Goal: Transaction & Acquisition: Purchase product/service

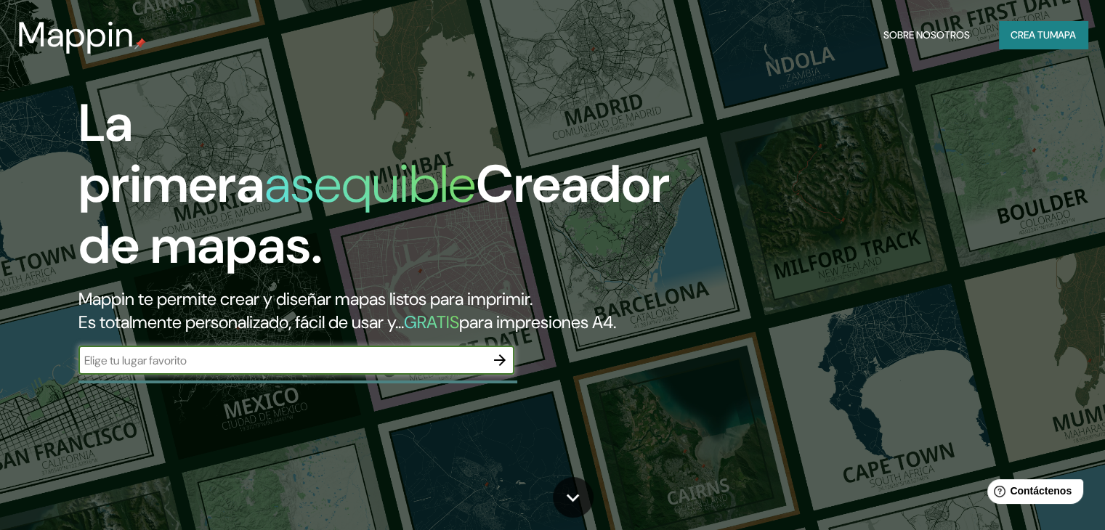
click at [1043, 33] on font "Crea tu" at bounding box center [1030, 34] width 39 height 13
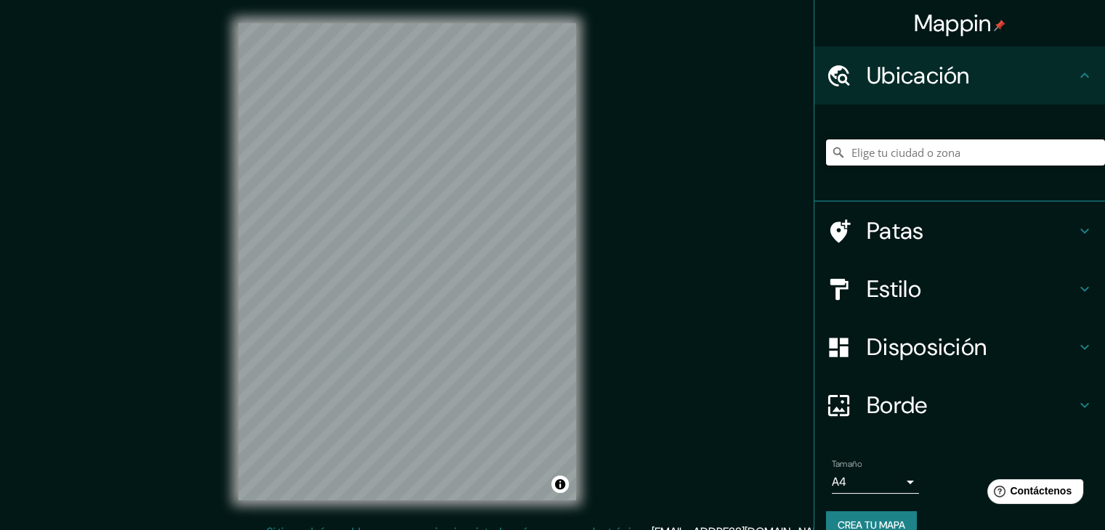
click at [894, 156] on input "Elige tu ciudad o zona" at bounding box center [965, 153] width 279 height 26
paste input "[STREET_ADDRESS][PERSON_NAME][PERSON_NAME]"
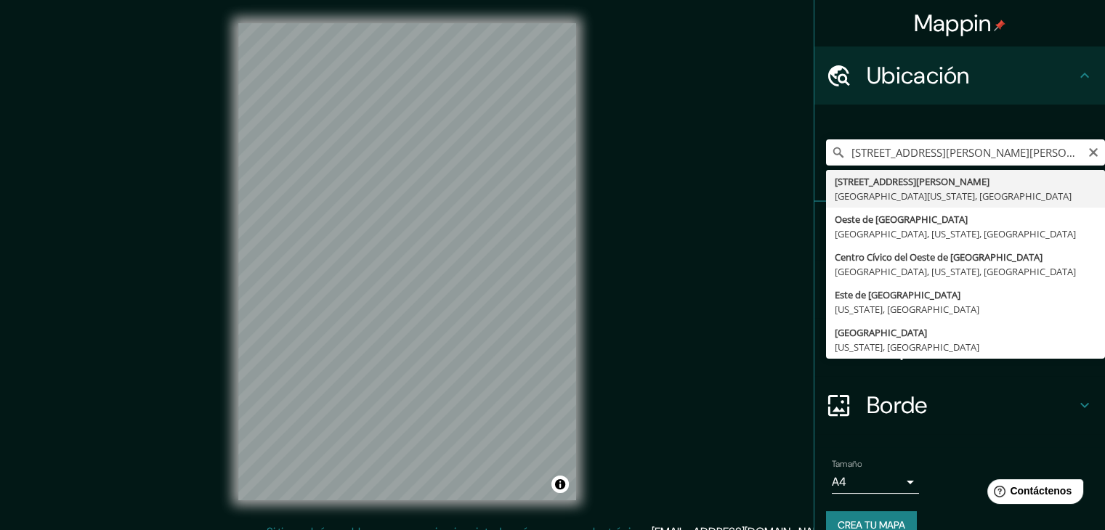
type input "[STREET_ADDRESS][PERSON_NAME][US_STATE]"
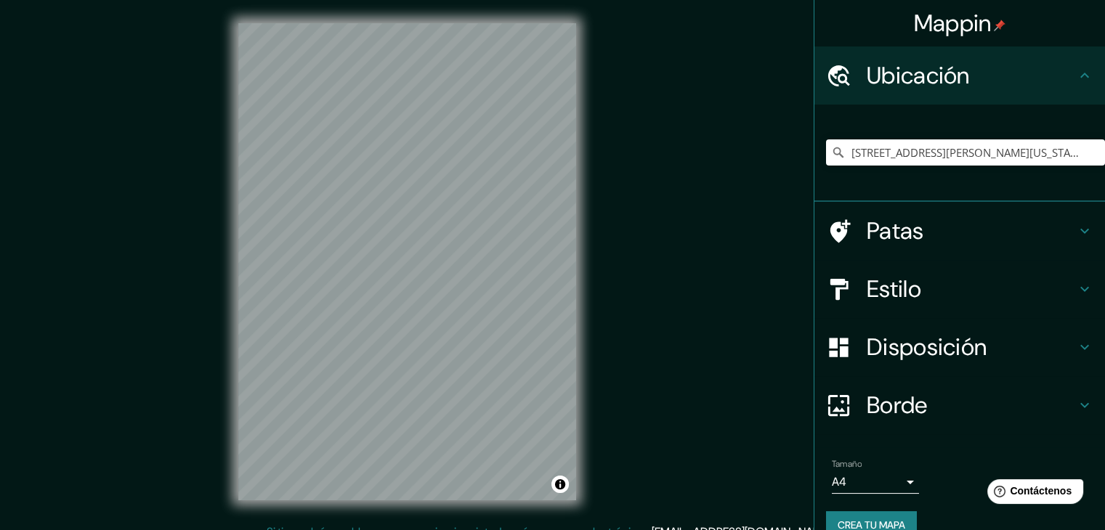
click at [909, 292] on font "Estilo" at bounding box center [894, 289] width 54 height 31
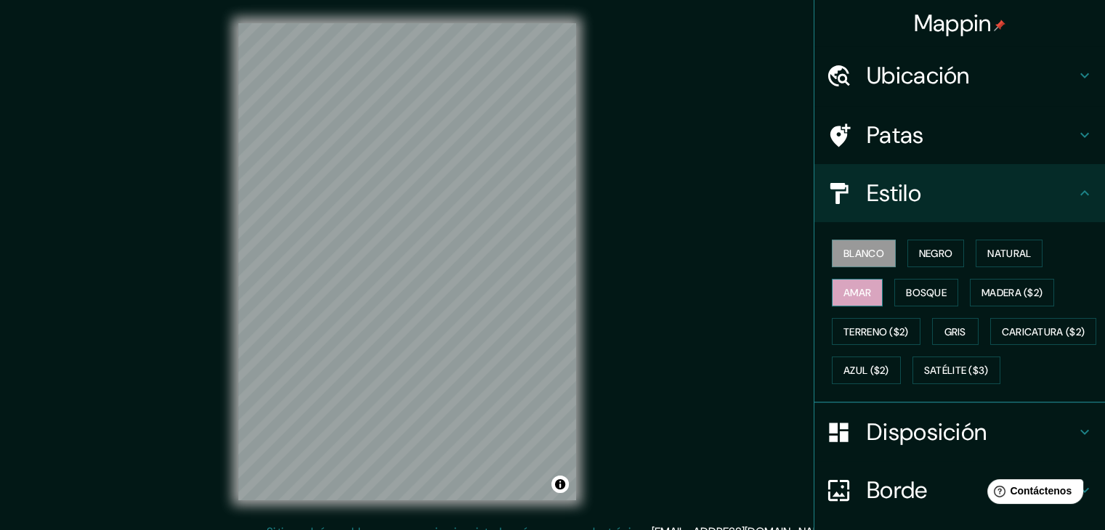
click at [844, 296] on font "Amar" at bounding box center [858, 292] width 28 height 13
click at [943, 294] on button "Bosque" at bounding box center [926, 293] width 64 height 28
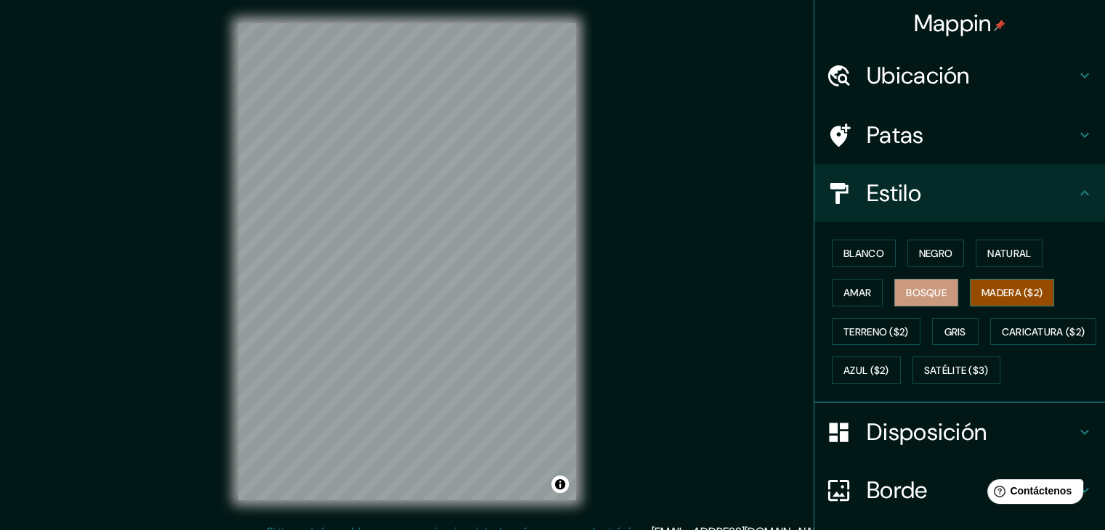
click at [1011, 291] on font "Madera ($2)" at bounding box center [1012, 292] width 61 height 13
click at [880, 326] on font "Terreno ($2)" at bounding box center [876, 332] width 65 height 13
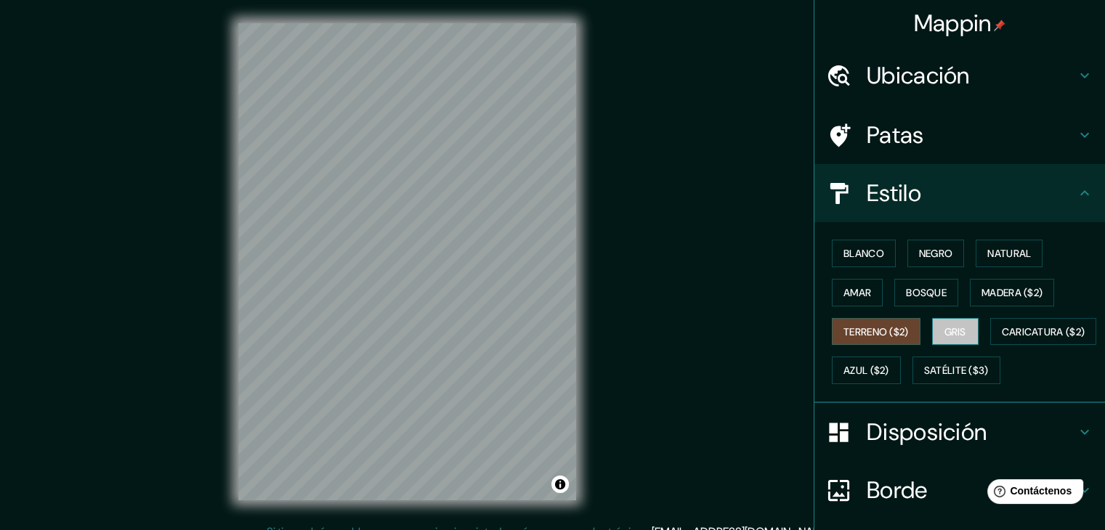
click at [953, 336] on font "Gris" at bounding box center [956, 332] width 22 height 13
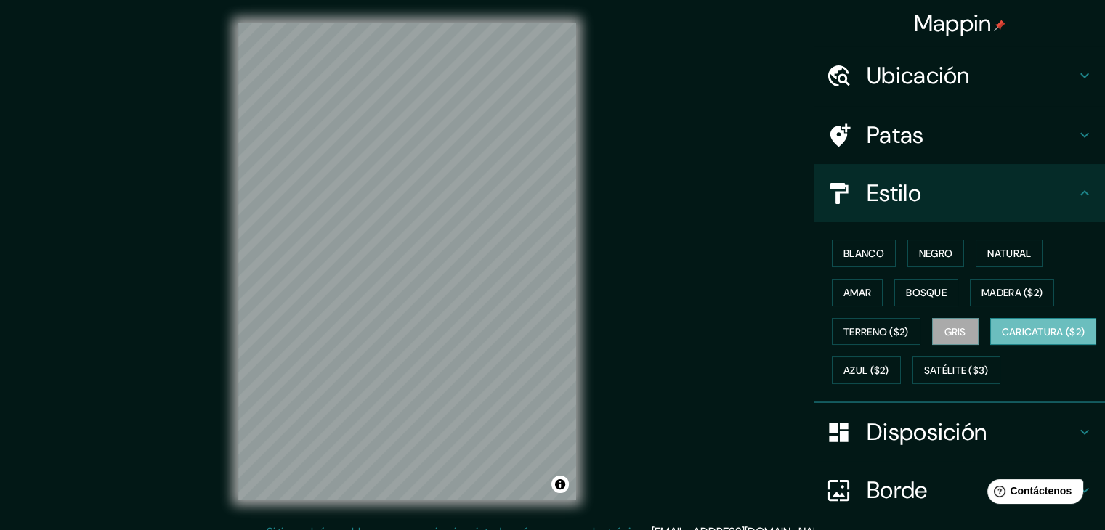
click at [1002, 339] on font "Caricatura ($2)" at bounding box center [1044, 332] width 84 height 13
click at [849, 257] on font "Blanco" at bounding box center [864, 253] width 41 height 13
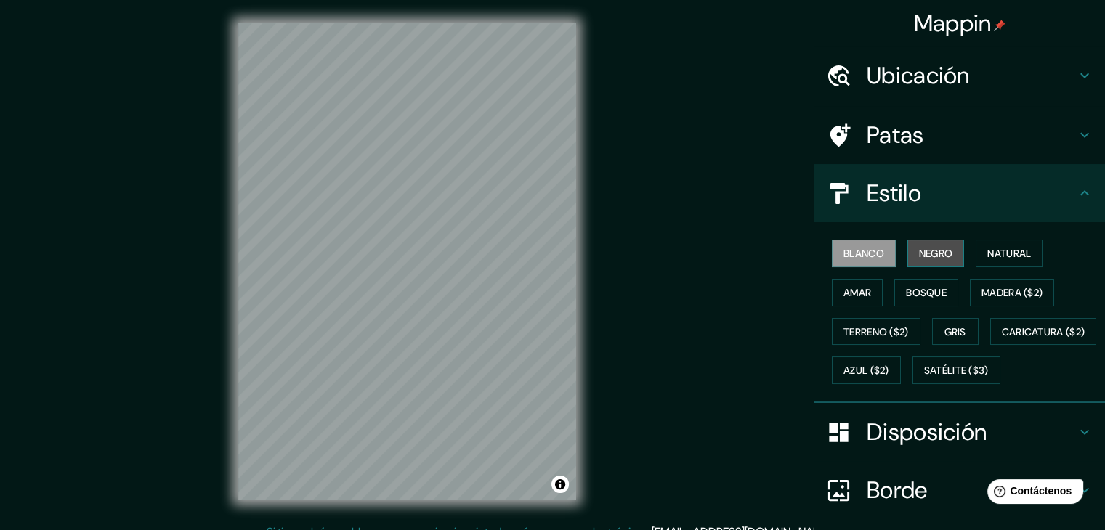
click at [933, 251] on font "Negro" at bounding box center [936, 253] width 34 height 13
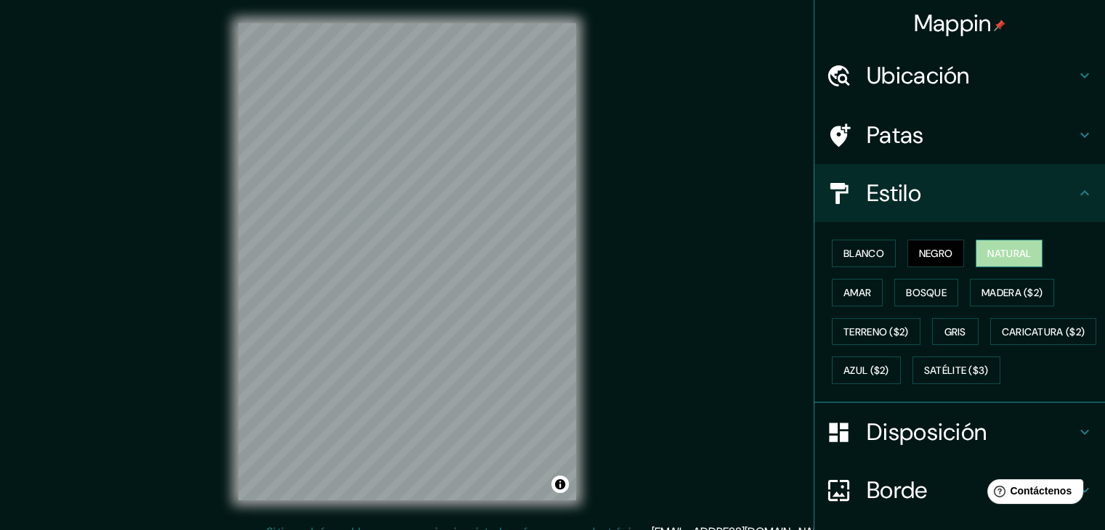
click at [1021, 251] on font "Natural" at bounding box center [1010, 253] width 44 height 13
click at [857, 294] on font "Amar" at bounding box center [858, 292] width 28 height 13
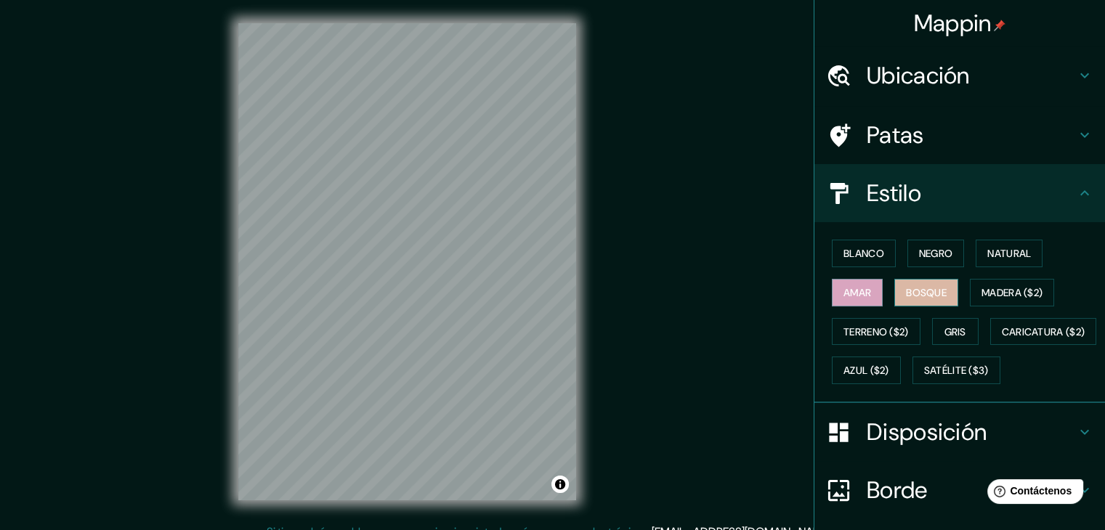
click at [927, 299] on font "Bosque" at bounding box center [926, 292] width 41 height 19
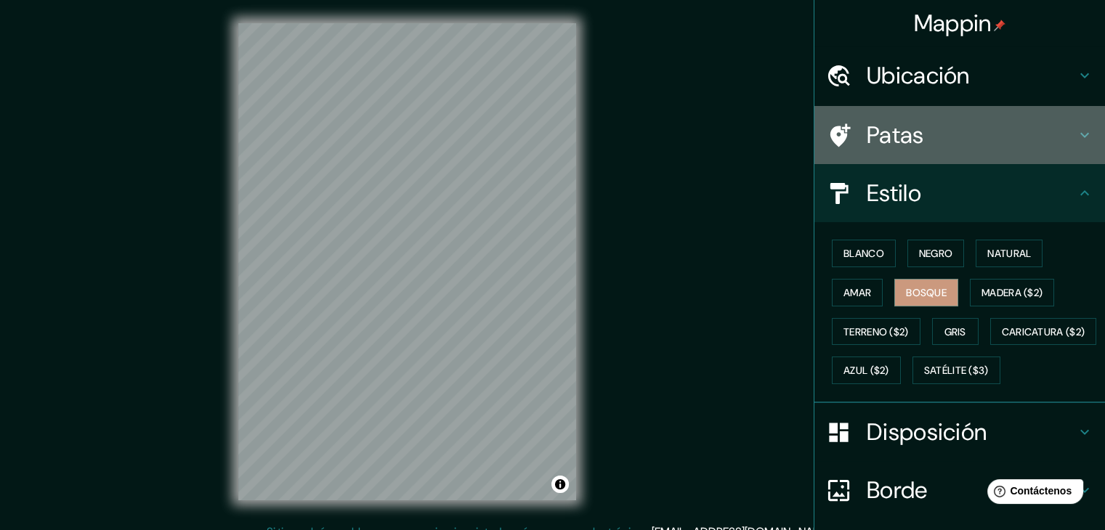
click at [904, 127] on font "Patas" at bounding box center [895, 135] width 57 height 31
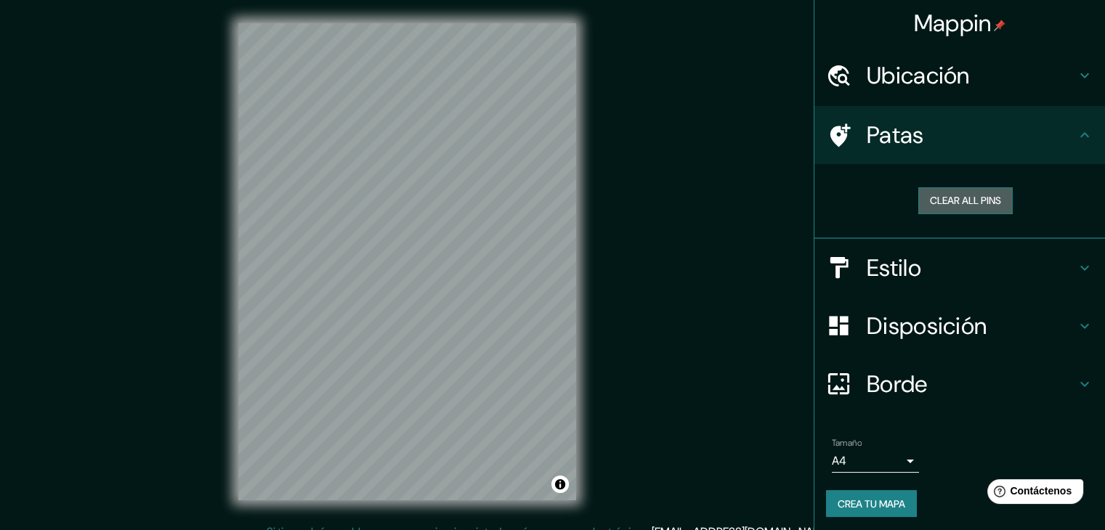
click at [952, 202] on button "Clear all pins" at bounding box center [965, 200] width 94 height 27
click at [983, 17] on h4 "Mappin" at bounding box center [960, 23] width 92 height 29
click at [956, 65] on font "Ubicación" at bounding box center [918, 75] width 103 height 31
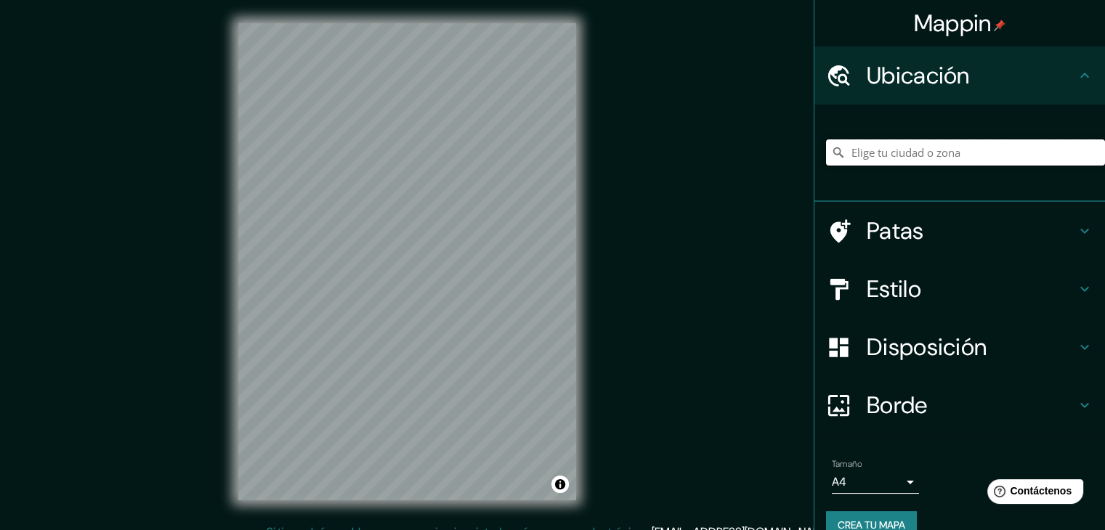
click at [921, 158] on input "Elige tu ciudad o zona" at bounding box center [965, 153] width 279 height 26
click at [884, 150] on input "Elige tu ciudad o zona" at bounding box center [965, 153] width 279 height 26
paste input "[STREET_ADDRESS][PERSON_NAME][PERSON_NAME]"
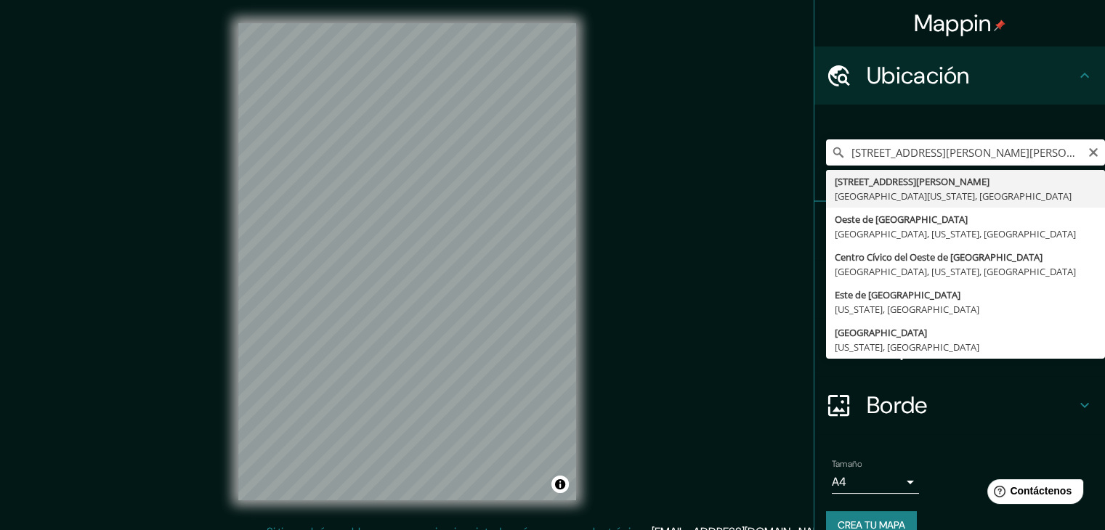
type input "[STREET_ADDRESS][PERSON_NAME][US_STATE]"
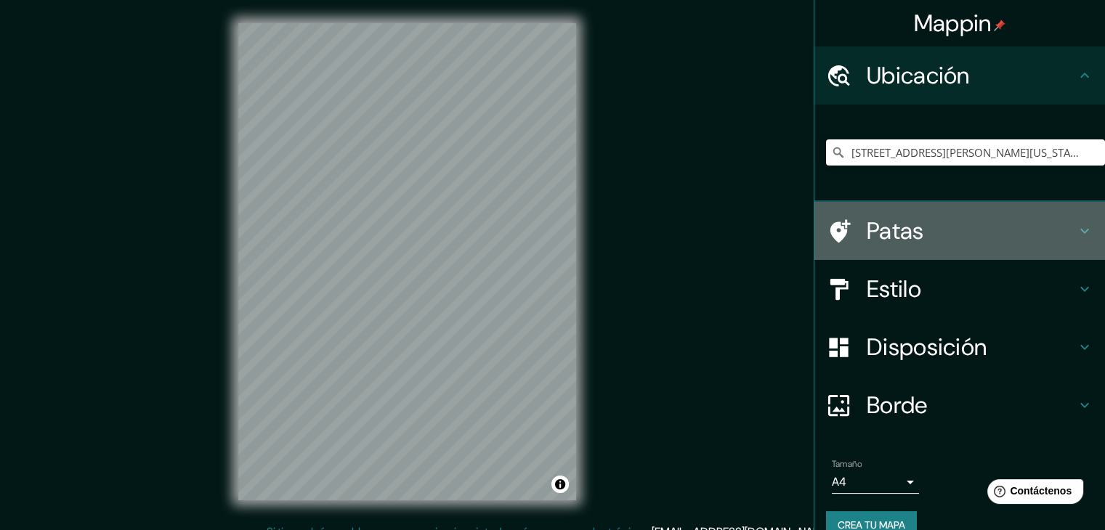
click at [871, 245] on font "Patas" at bounding box center [895, 231] width 57 height 31
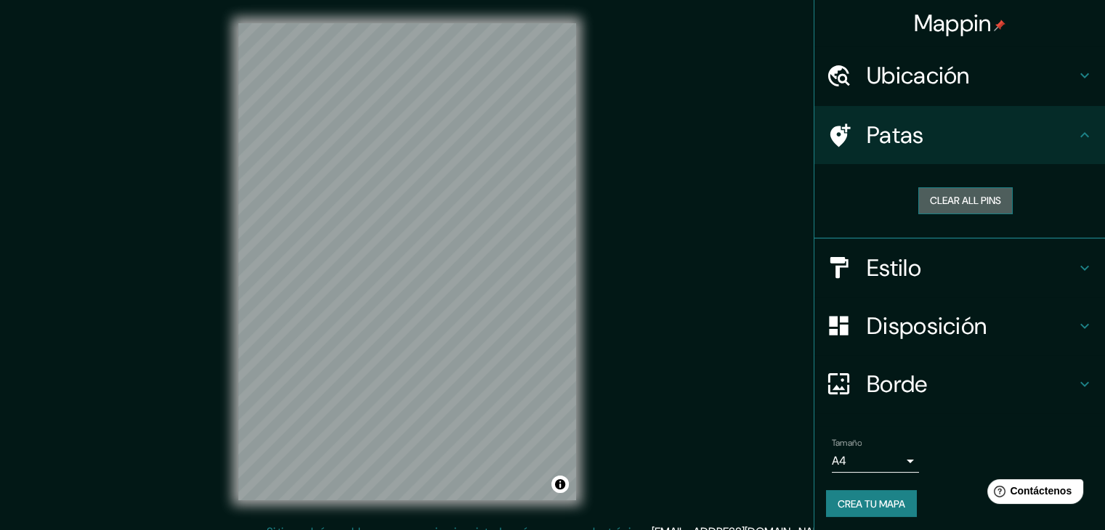
click at [977, 198] on button "Clear all pins" at bounding box center [965, 200] width 94 height 27
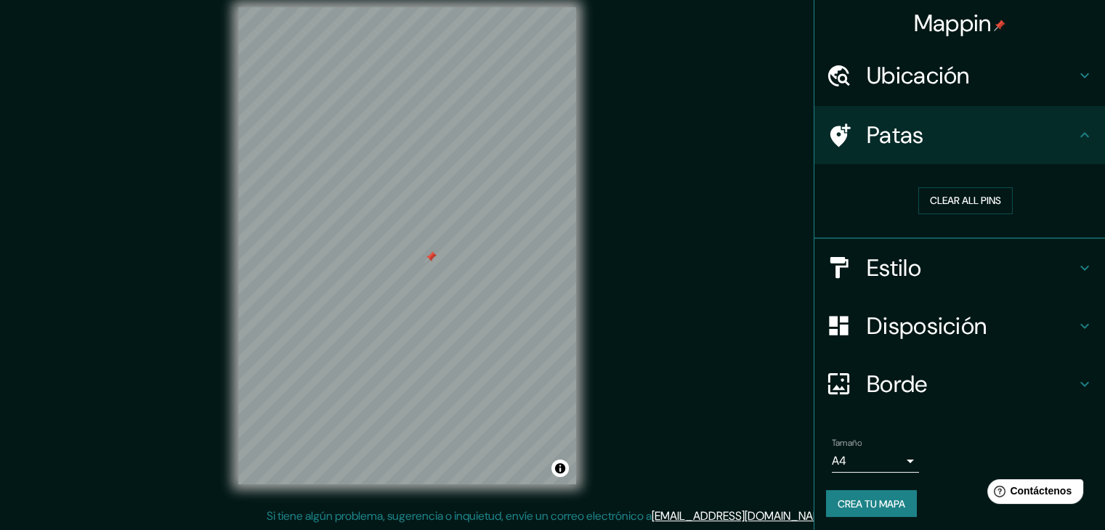
scroll to position [17, 0]
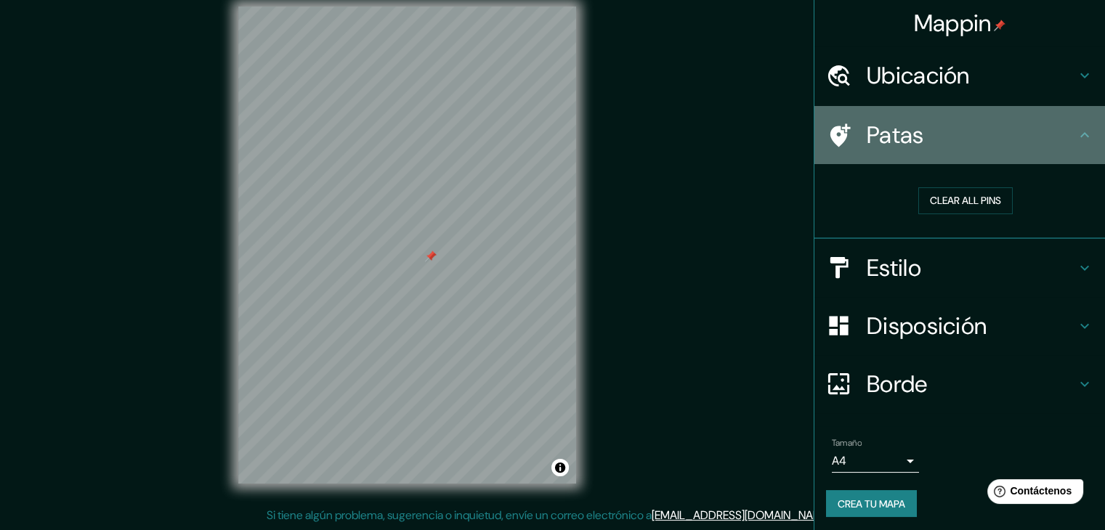
click at [1040, 142] on h4 "Patas" at bounding box center [971, 135] width 209 height 29
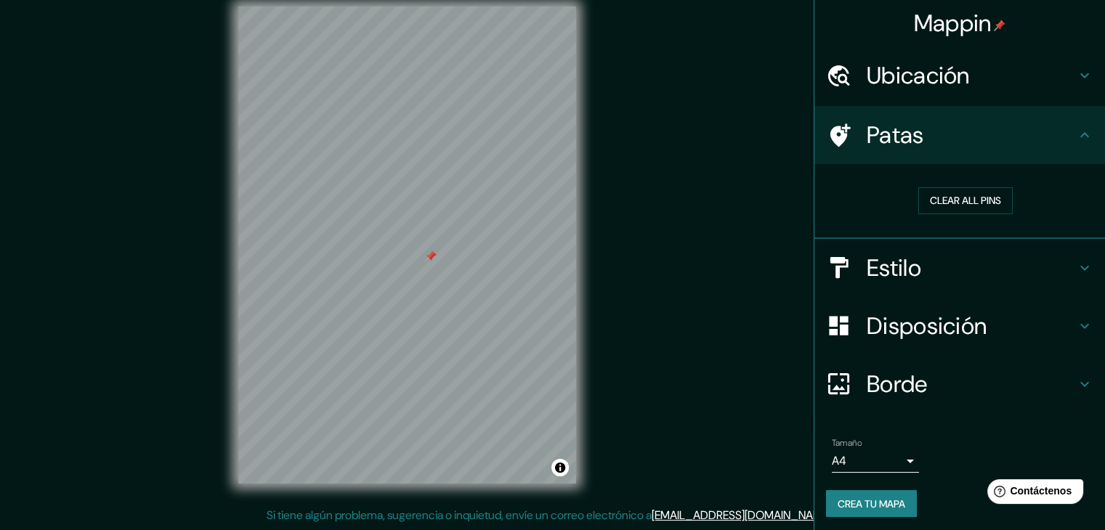
click at [937, 262] on h4 "Estilo" at bounding box center [971, 268] width 209 height 29
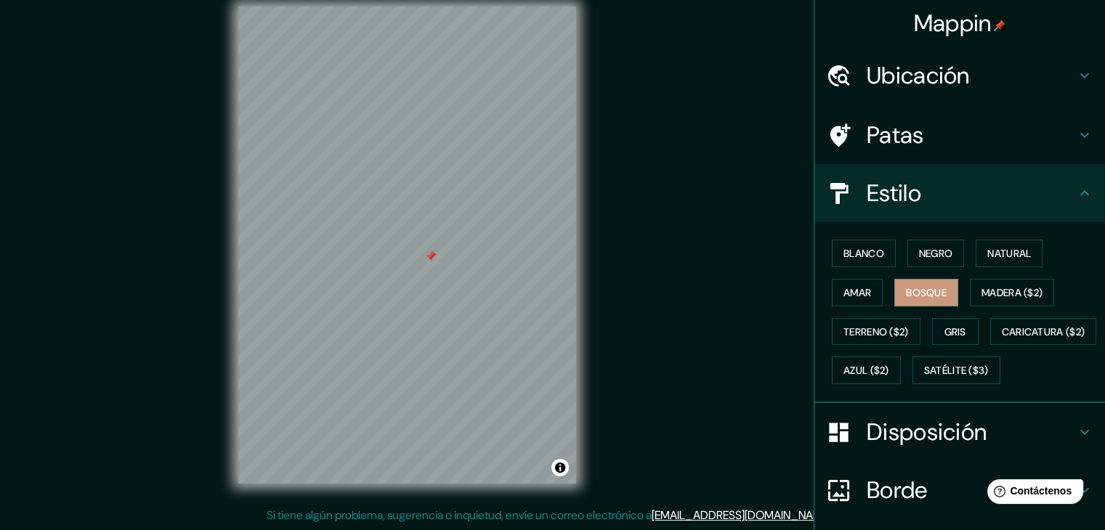
click at [913, 448] on font "Disposición" at bounding box center [927, 432] width 120 height 31
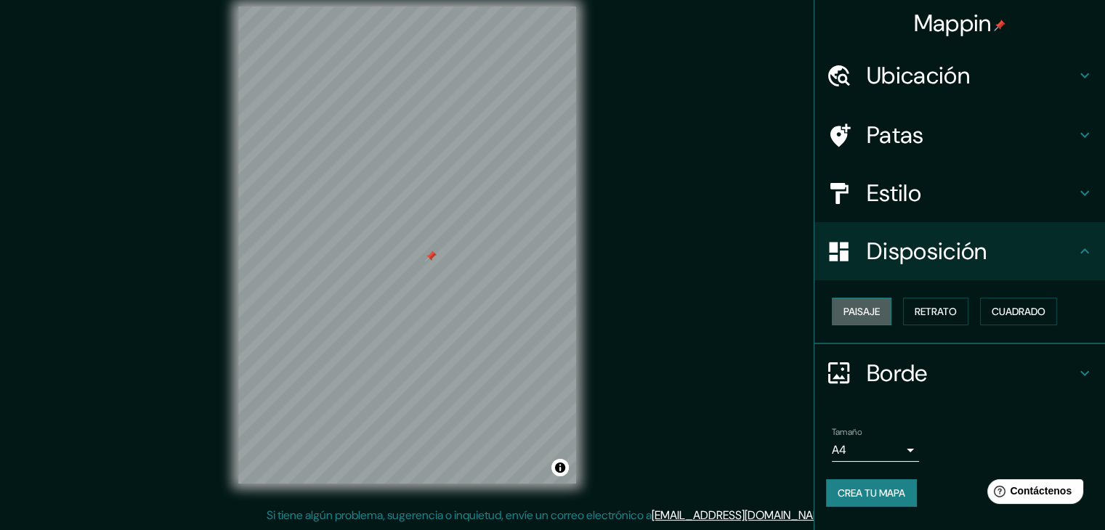
click at [879, 312] on font "Paisaje" at bounding box center [862, 311] width 36 height 13
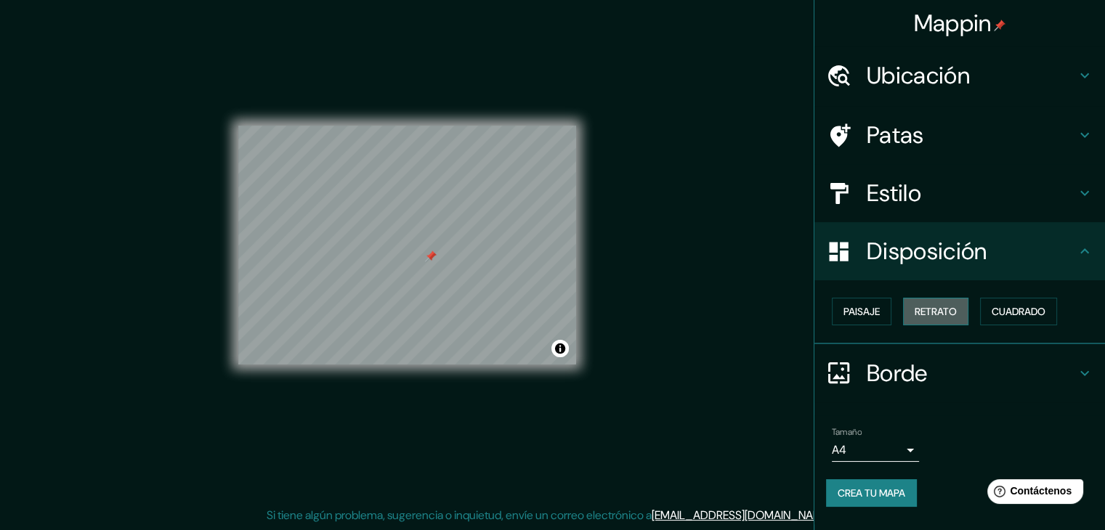
click at [921, 308] on font "Retrato" at bounding box center [936, 311] width 42 height 13
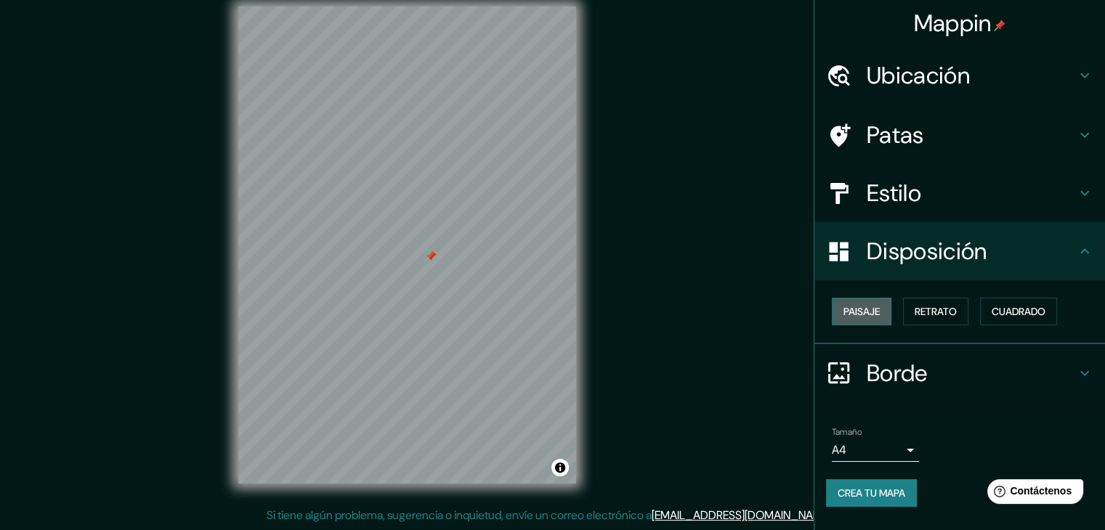
click at [863, 312] on font "Paisaje" at bounding box center [862, 311] width 36 height 13
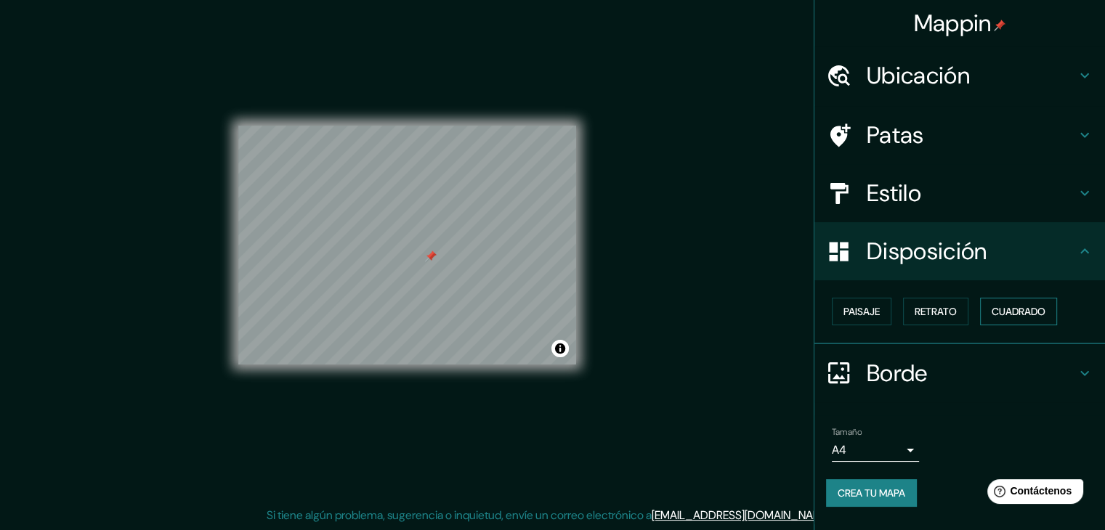
click at [1013, 311] on font "Cuadrado" at bounding box center [1019, 311] width 54 height 13
